Goal: Navigation & Orientation: Find specific page/section

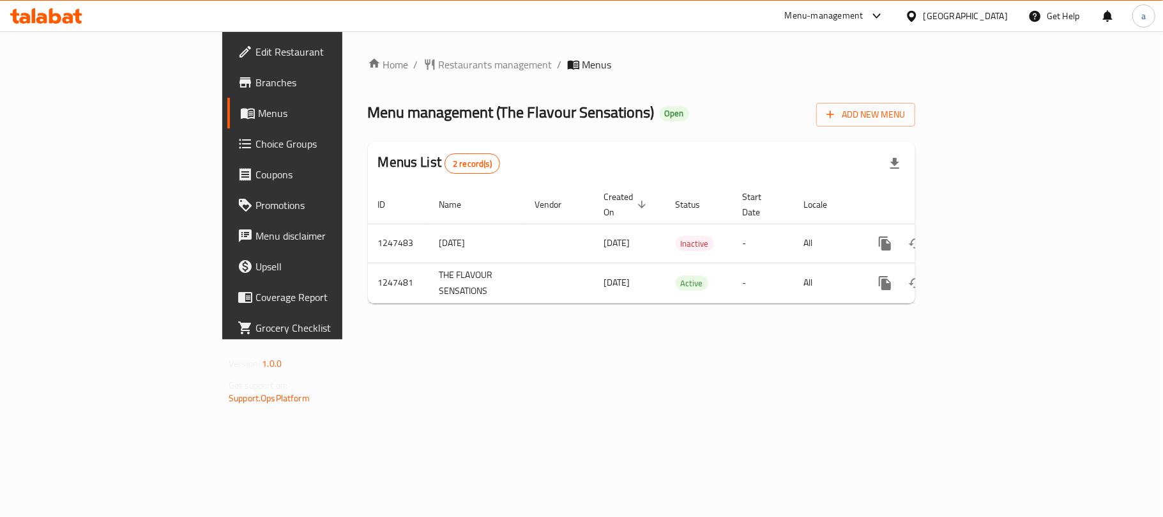
click at [957, 10] on div "[GEOGRAPHIC_DATA]" at bounding box center [966, 16] width 84 height 14
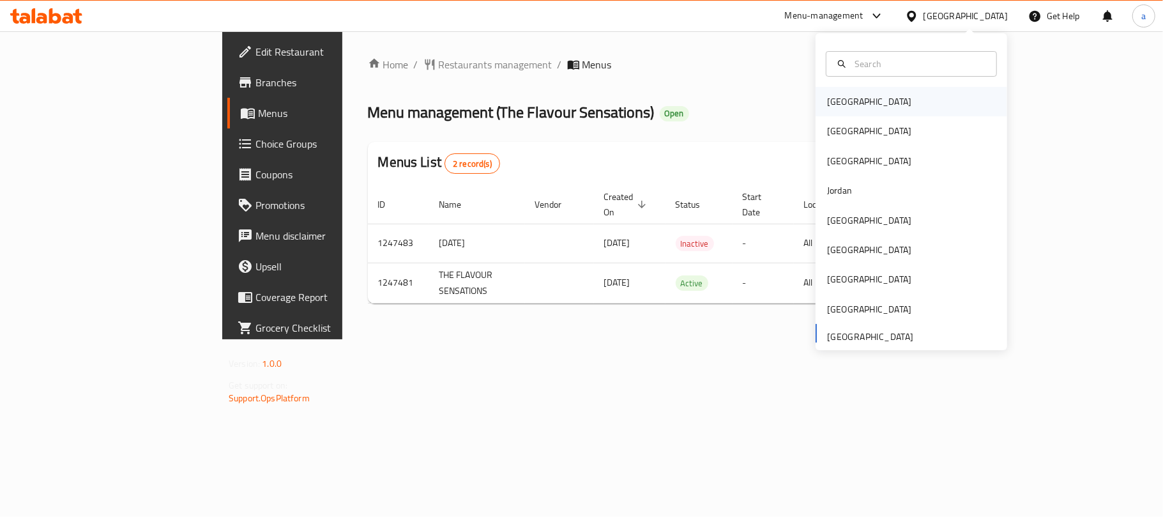
click at [845, 111] on div "[GEOGRAPHIC_DATA]" at bounding box center [869, 101] width 105 height 29
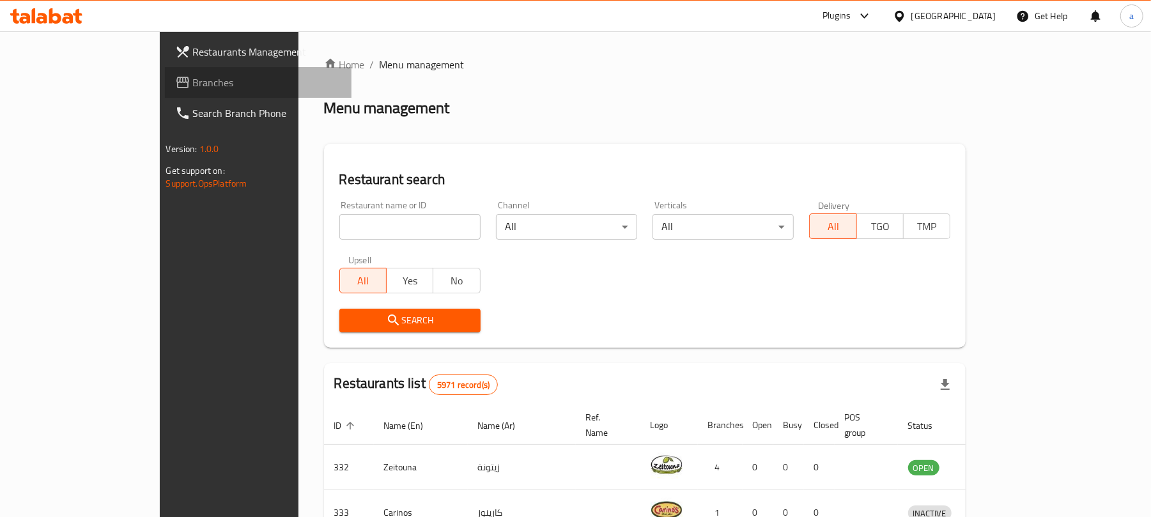
click at [193, 86] on span "Branches" at bounding box center [267, 82] width 149 height 15
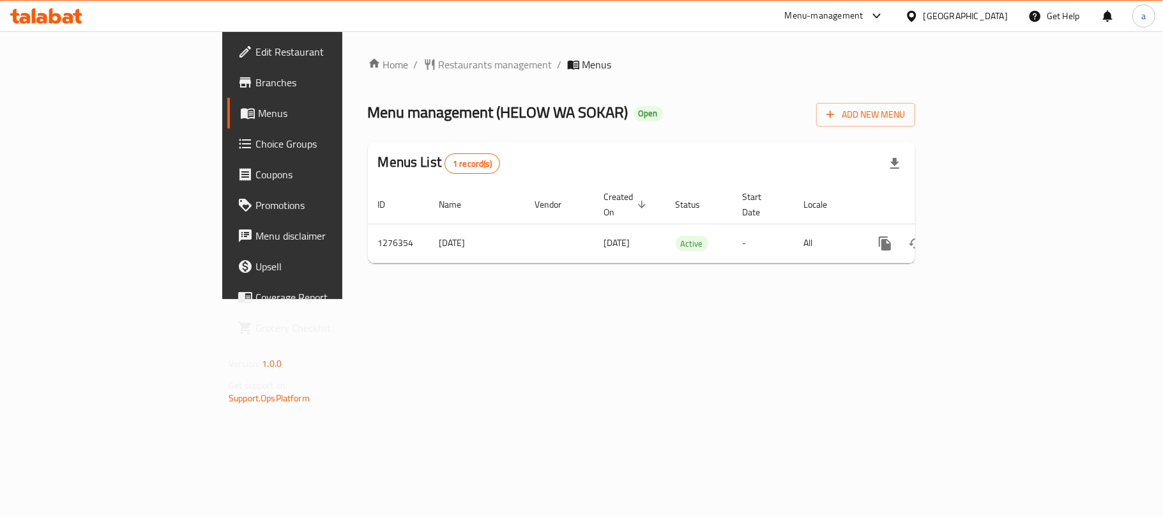
click at [994, 18] on div "Bahrain" at bounding box center [966, 16] width 84 height 14
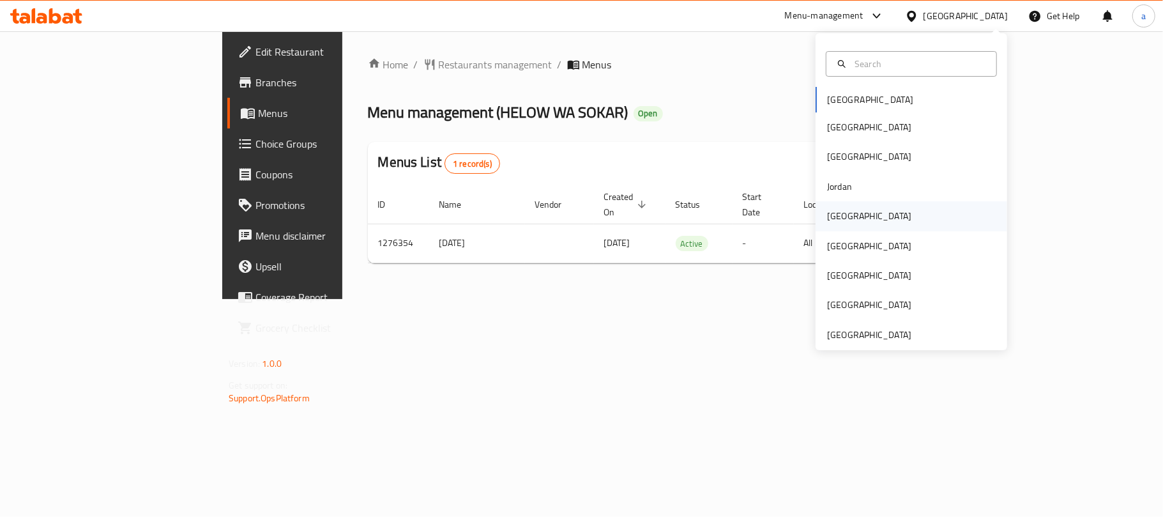
click at [841, 215] on div "[GEOGRAPHIC_DATA]" at bounding box center [869, 215] width 105 height 29
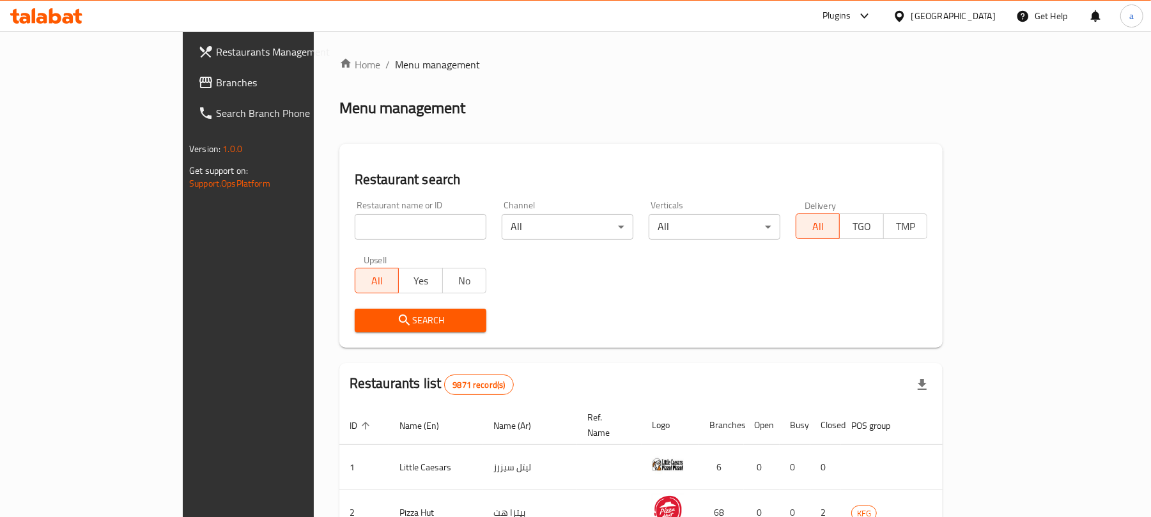
click at [31, 18] on icon at bounding box center [46, 15] width 72 height 15
click at [50, 21] on icon at bounding box center [55, 15] width 12 height 15
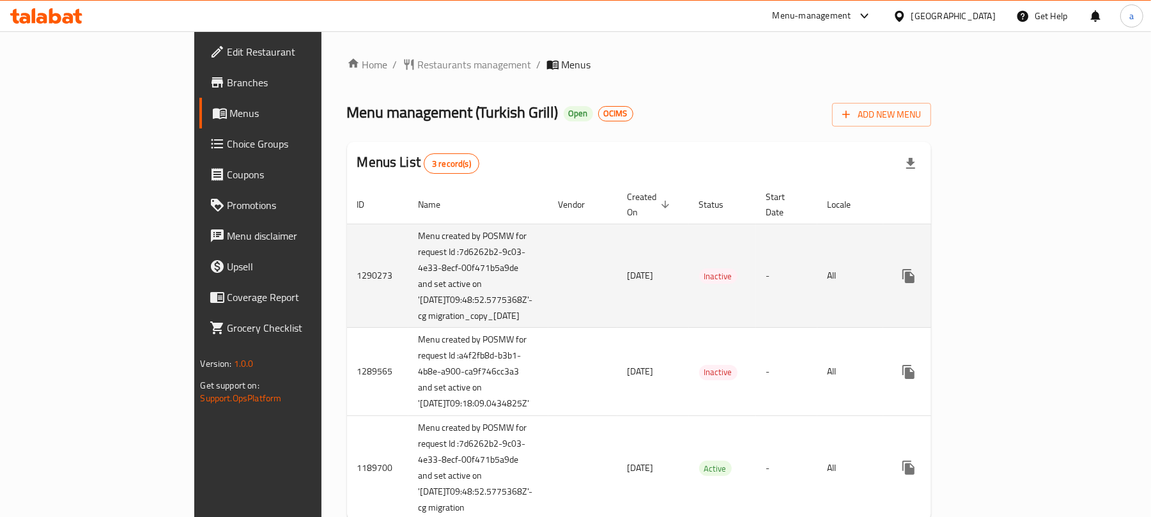
click at [548, 305] on td "enhanced table" at bounding box center [582, 276] width 69 height 104
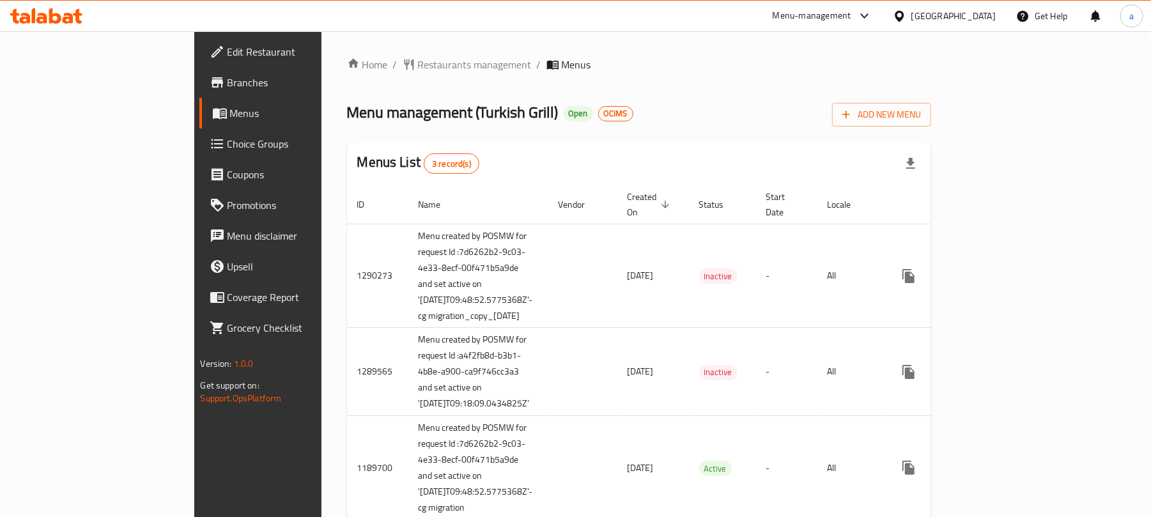
click at [54, 24] on div at bounding box center [46, 16] width 93 height 26
click at [49, 20] on icon at bounding box center [46, 15] width 72 height 15
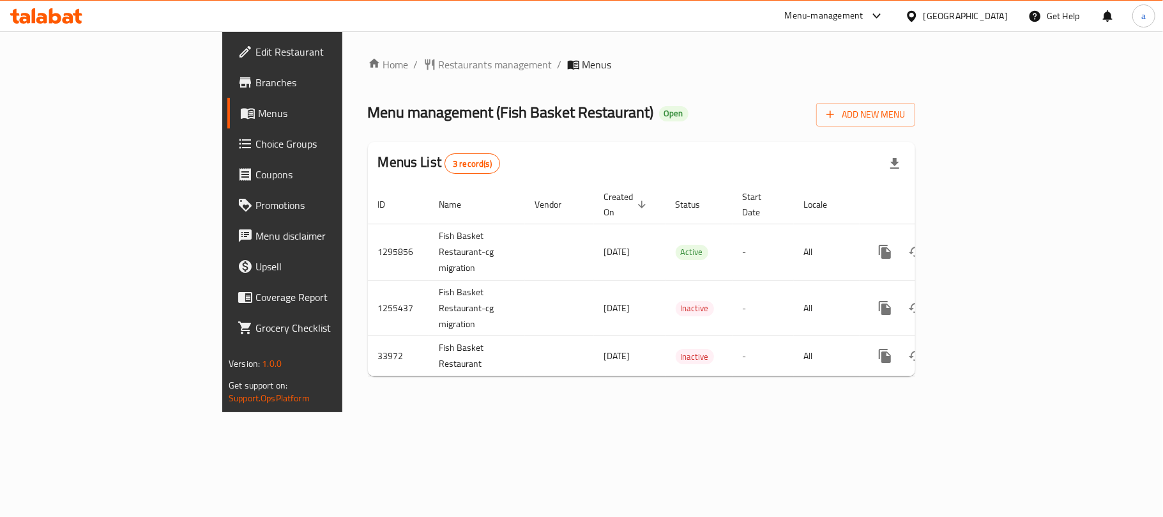
click at [939, 11] on div "[GEOGRAPHIC_DATA]" at bounding box center [966, 16] width 84 height 14
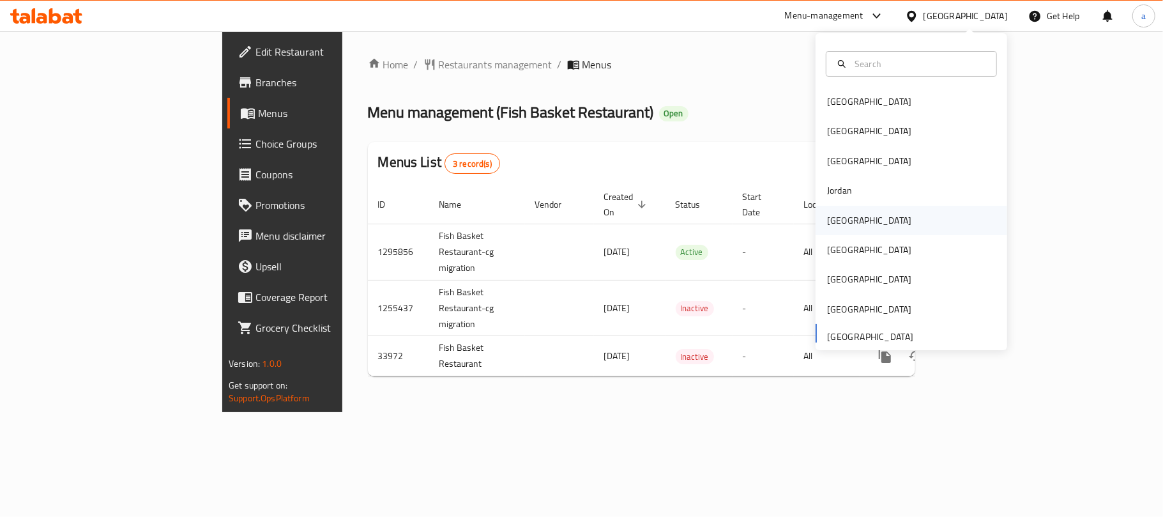
click at [847, 213] on div "[GEOGRAPHIC_DATA]" at bounding box center [869, 220] width 105 height 29
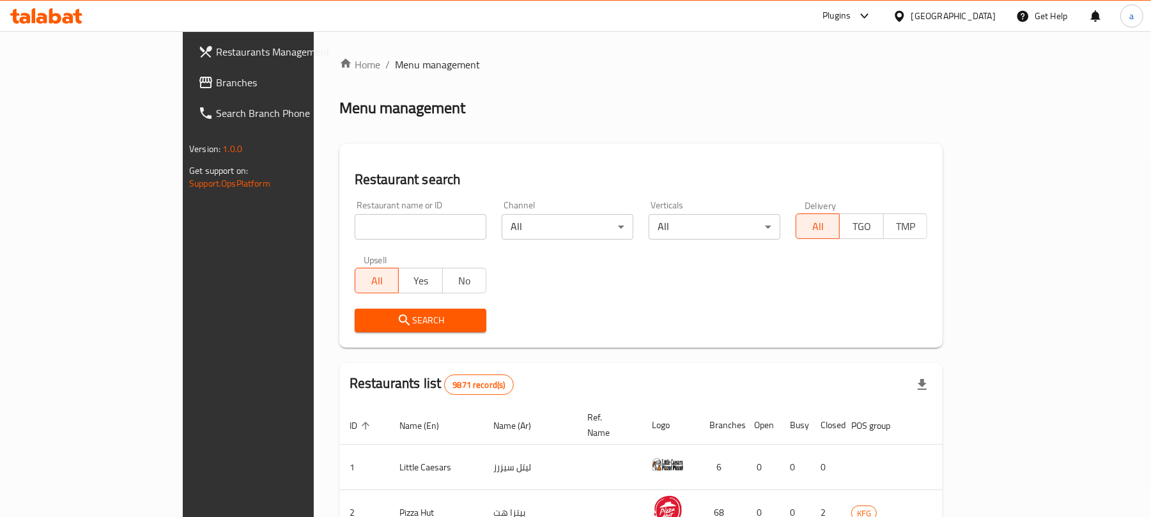
click at [216, 82] on span "Branches" at bounding box center [290, 82] width 149 height 15
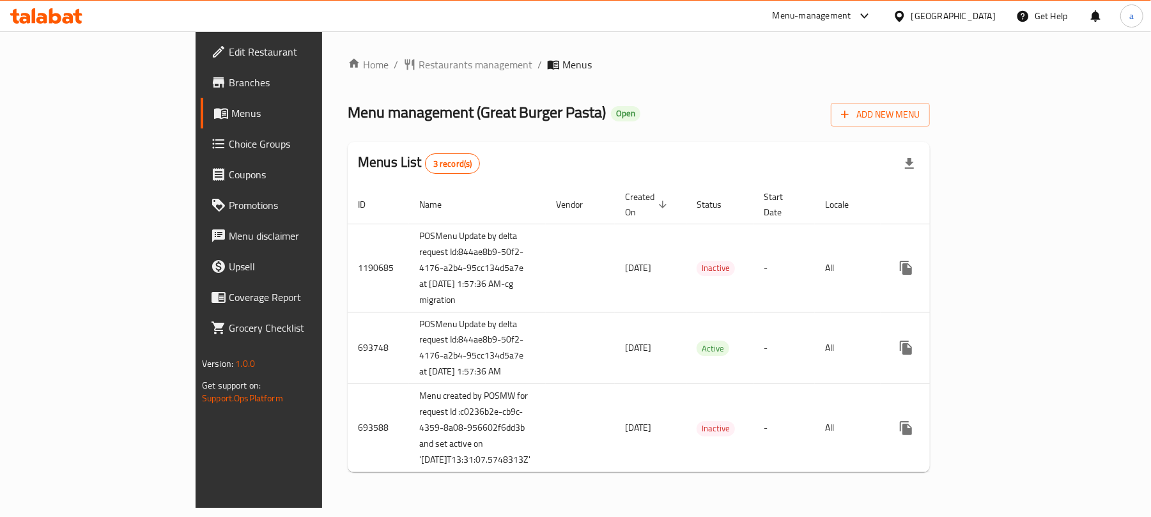
click at [51, 21] on icon at bounding box center [55, 15] width 12 height 15
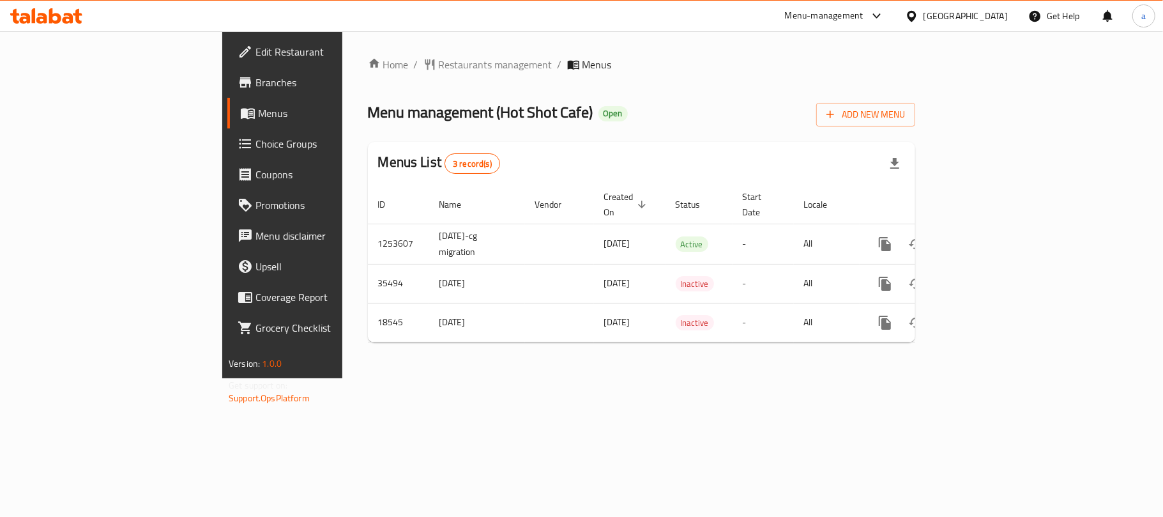
click at [992, 18] on div "Qatar" at bounding box center [966, 16] width 84 height 14
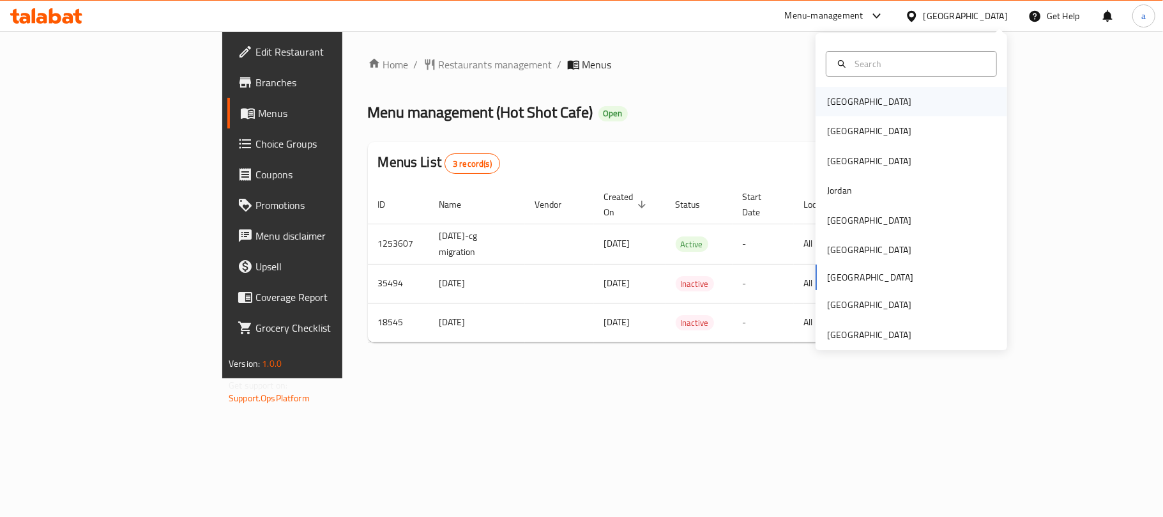
click at [837, 107] on div "[GEOGRAPHIC_DATA]" at bounding box center [869, 102] width 84 height 14
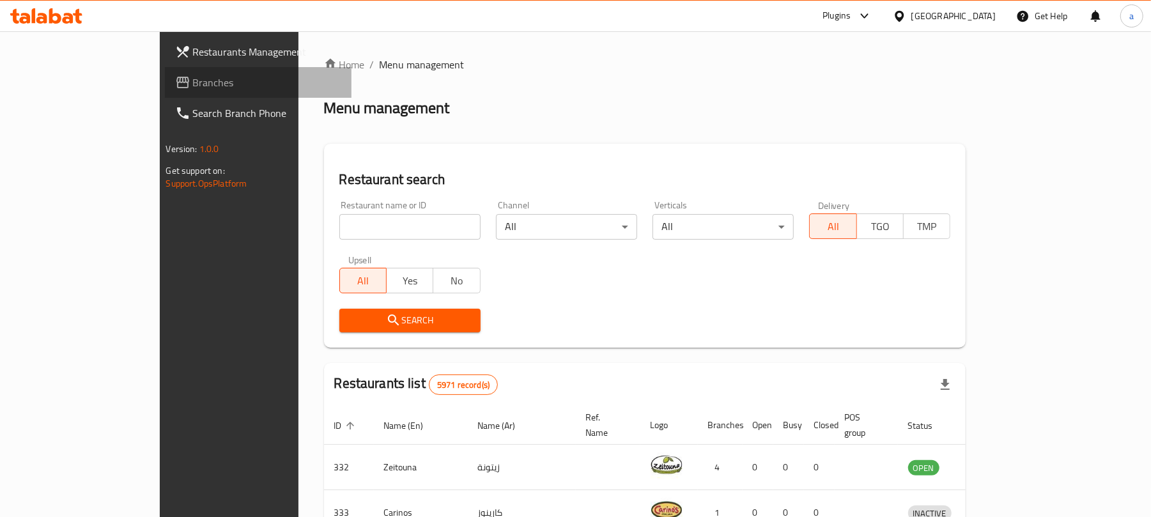
click at [193, 88] on span "Branches" at bounding box center [267, 82] width 149 height 15
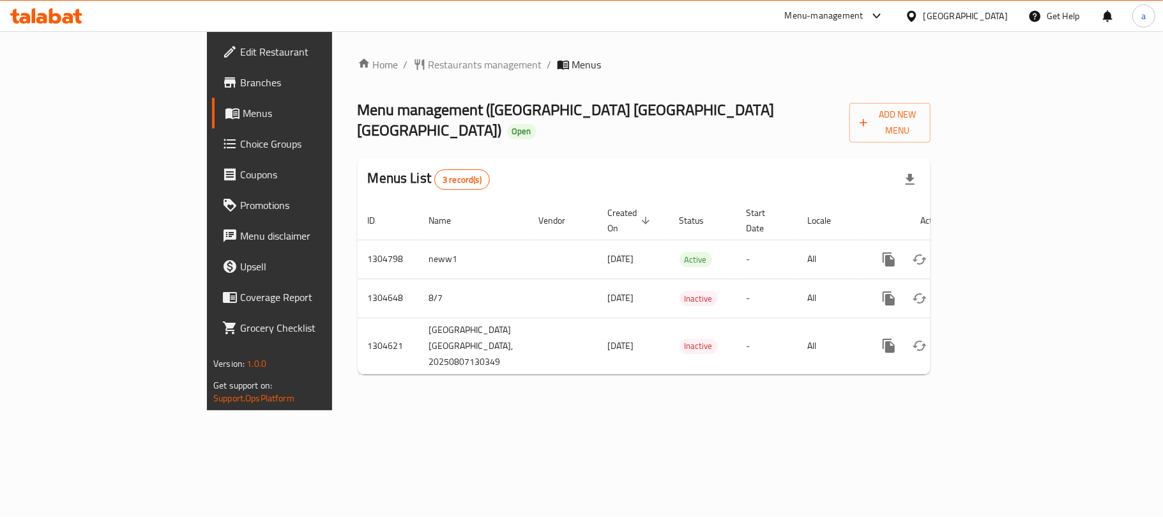
click at [995, 14] on div "Bahrain" at bounding box center [966, 16] width 84 height 14
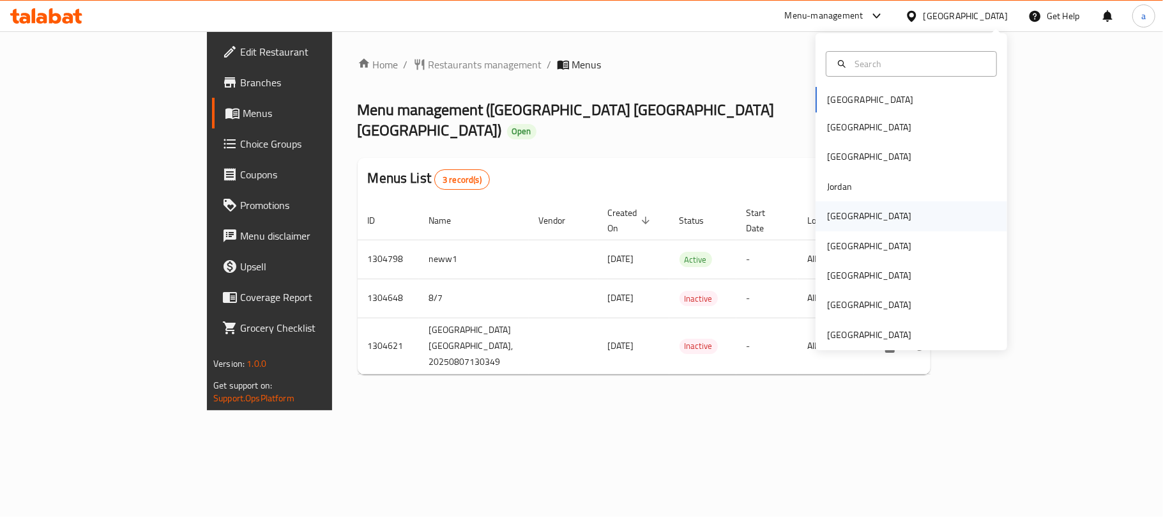
click at [857, 213] on div "[GEOGRAPHIC_DATA]" at bounding box center [912, 215] width 192 height 29
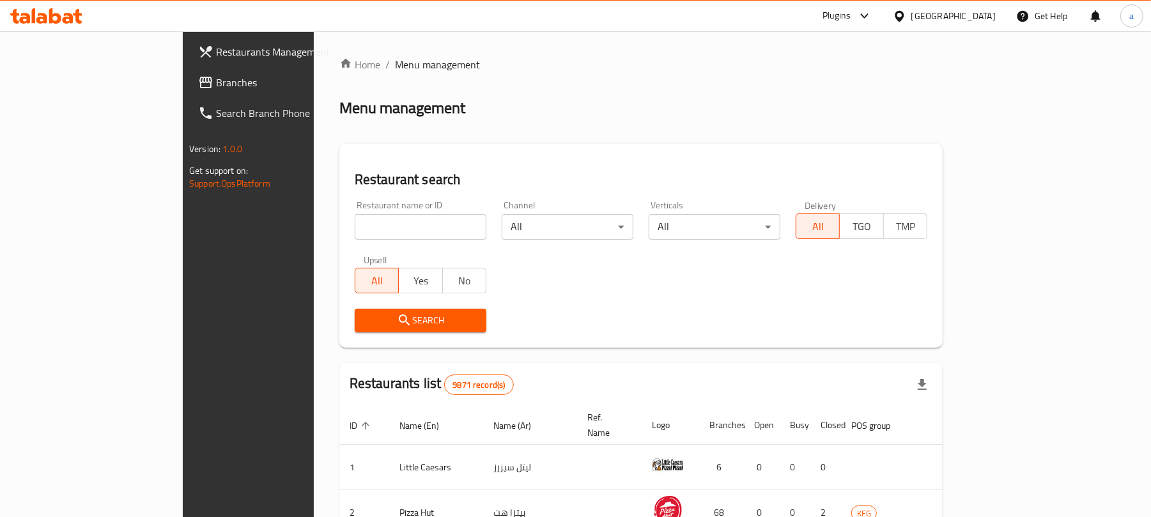
click at [216, 82] on span "Branches" at bounding box center [290, 82] width 149 height 15
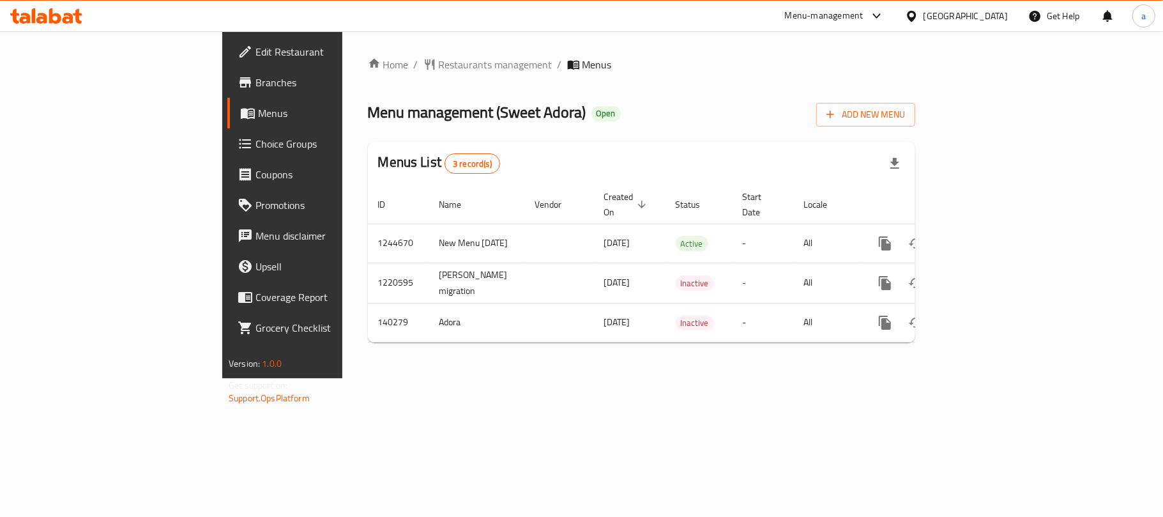
click at [43, 19] on icon at bounding box center [41, 18] width 11 height 11
click at [57, 19] on icon at bounding box center [46, 15] width 72 height 15
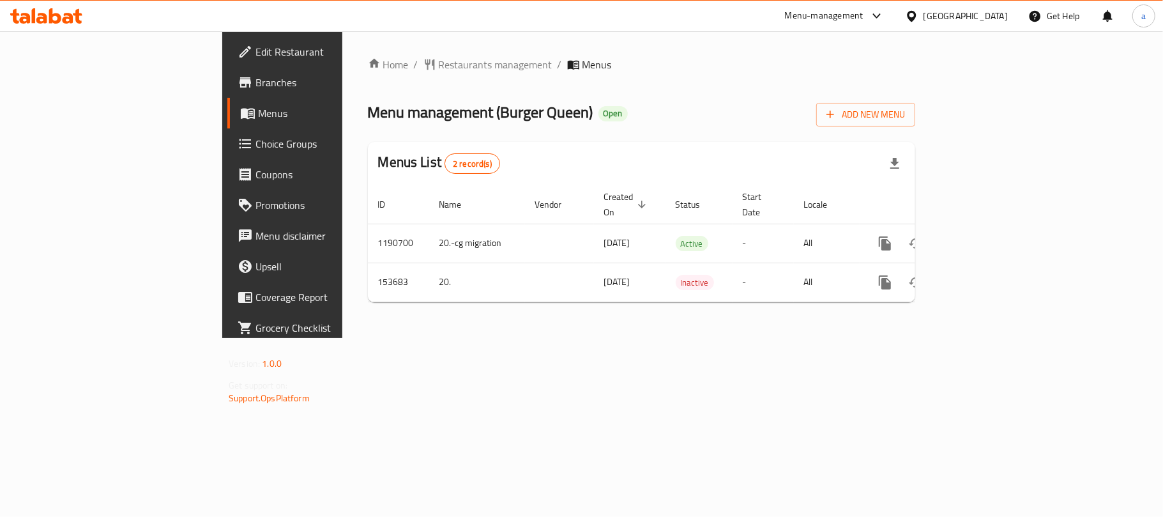
click at [989, 15] on div "[GEOGRAPHIC_DATA]" at bounding box center [966, 16] width 84 height 14
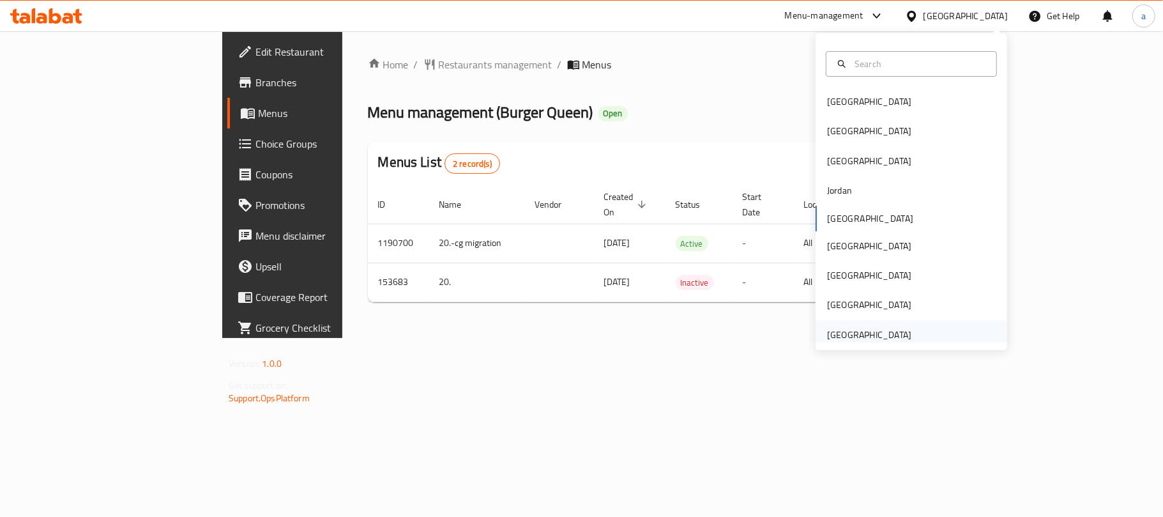
click at [861, 328] on div "[GEOGRAPHIC_DATA]" at bounding box center [869, 335] width 84 height 14
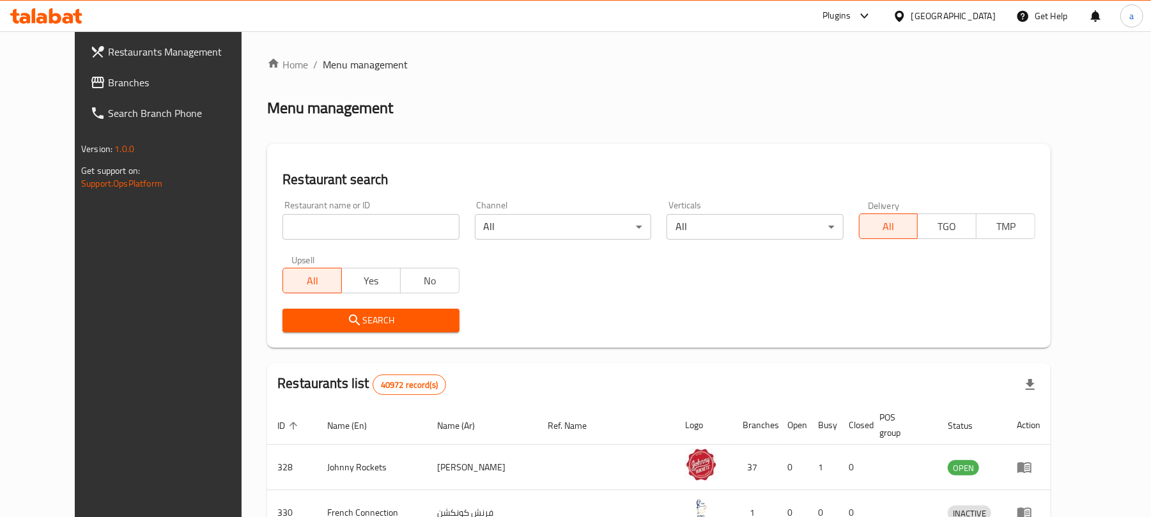
click at [108, 82] on span "Branches" at bounding box center [182, 82] width 149 height 15
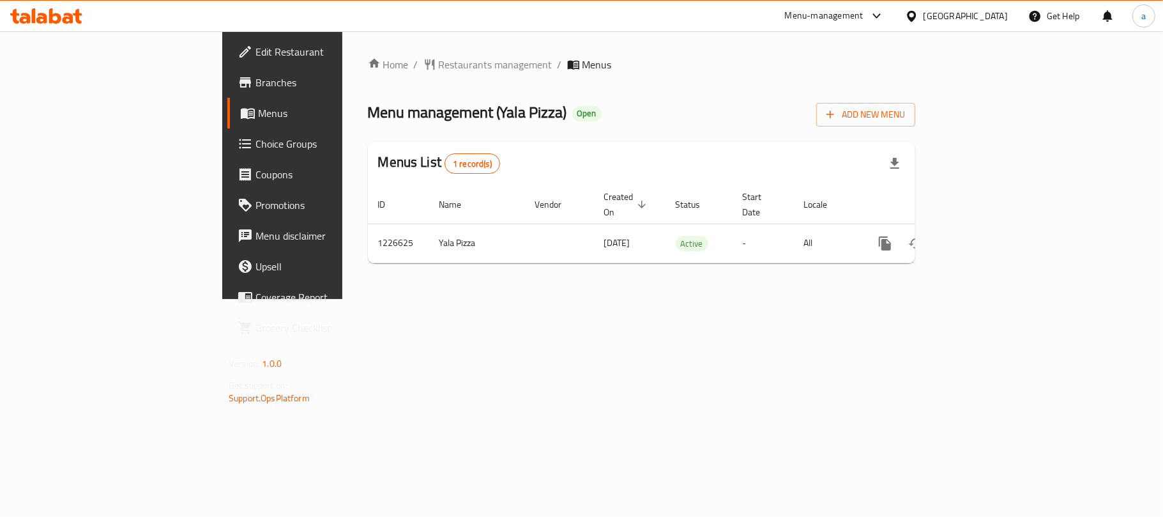
click at [962, 18] on div "United Arab Emirates" at bounding box center [966, 16] width 84 height 14
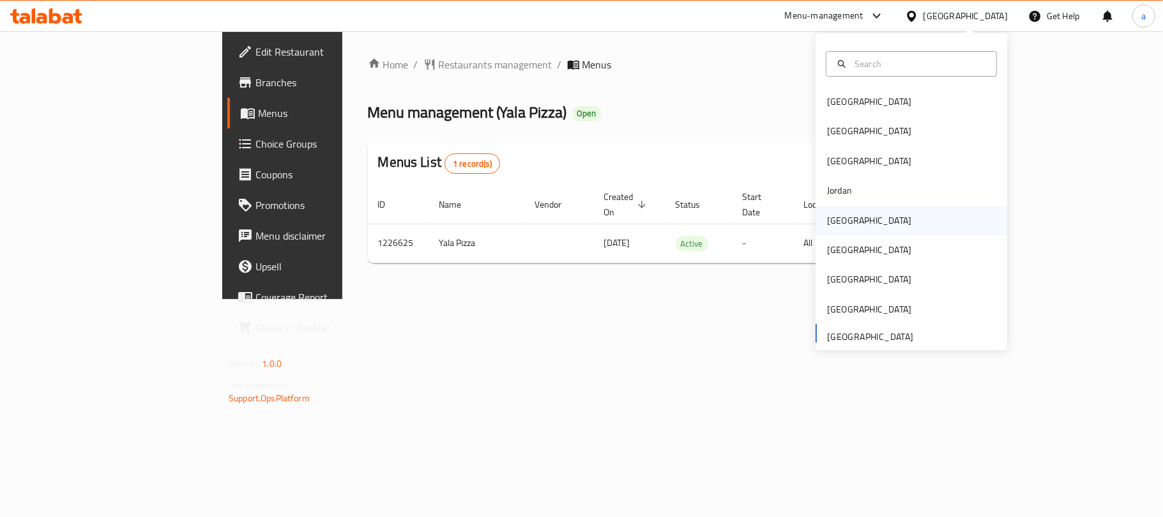
click at [844, 215] on div "[GEOGRAPHIC_DATA]" at bounding box center [869, 220] width 105 height 29
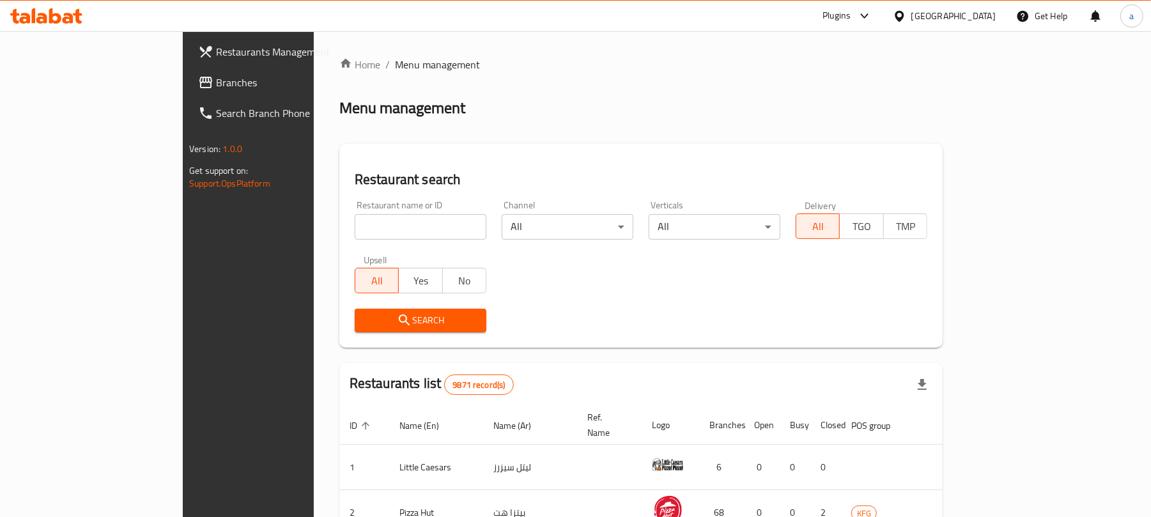
click at [183, 73] on div "Restaurants Management Branches Search Branch Phone Version: 1.0.0 Get support …" at bounding box center [575, 457] width 785 height 853
click at [216, 75] on span "Branches" at bounding box center [290, 82] width 149 height 15
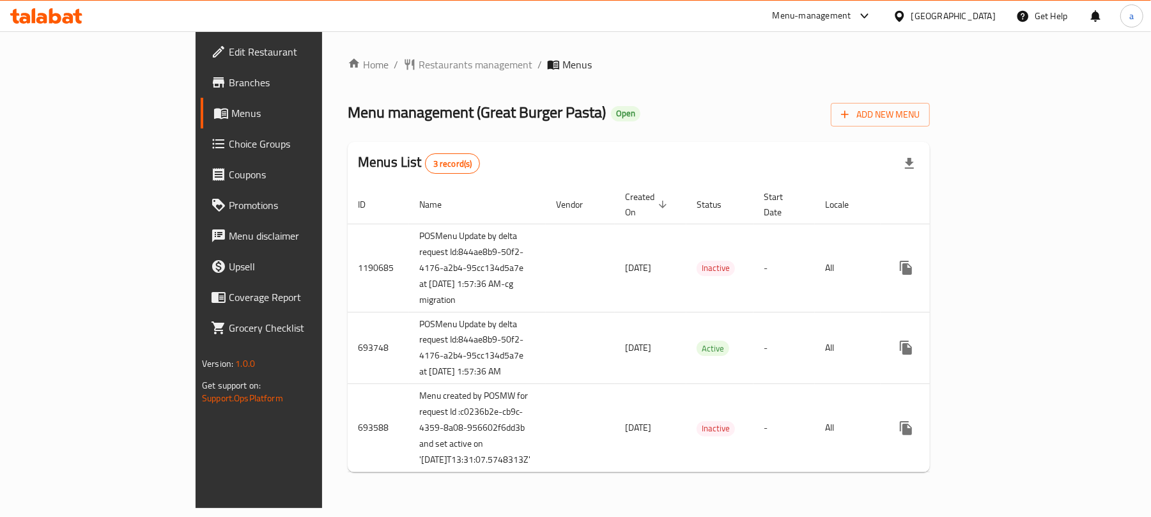
click at [50, 18] on icon at bounding box center [55, 15] width 12 height 15
